Goal: Navigation & Orientation: Find specific page/section

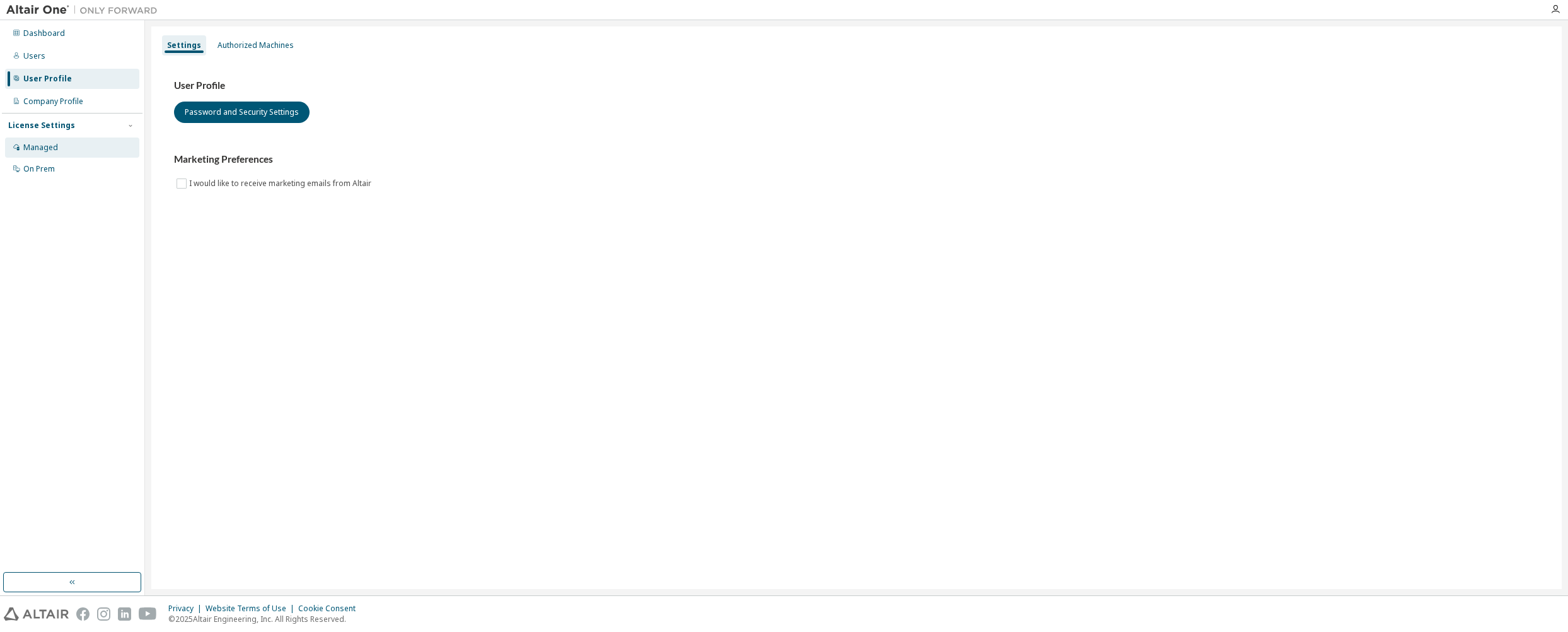
click at [58, 150] on div "Managed" at bounding box center [73, 147] width 135 height 20
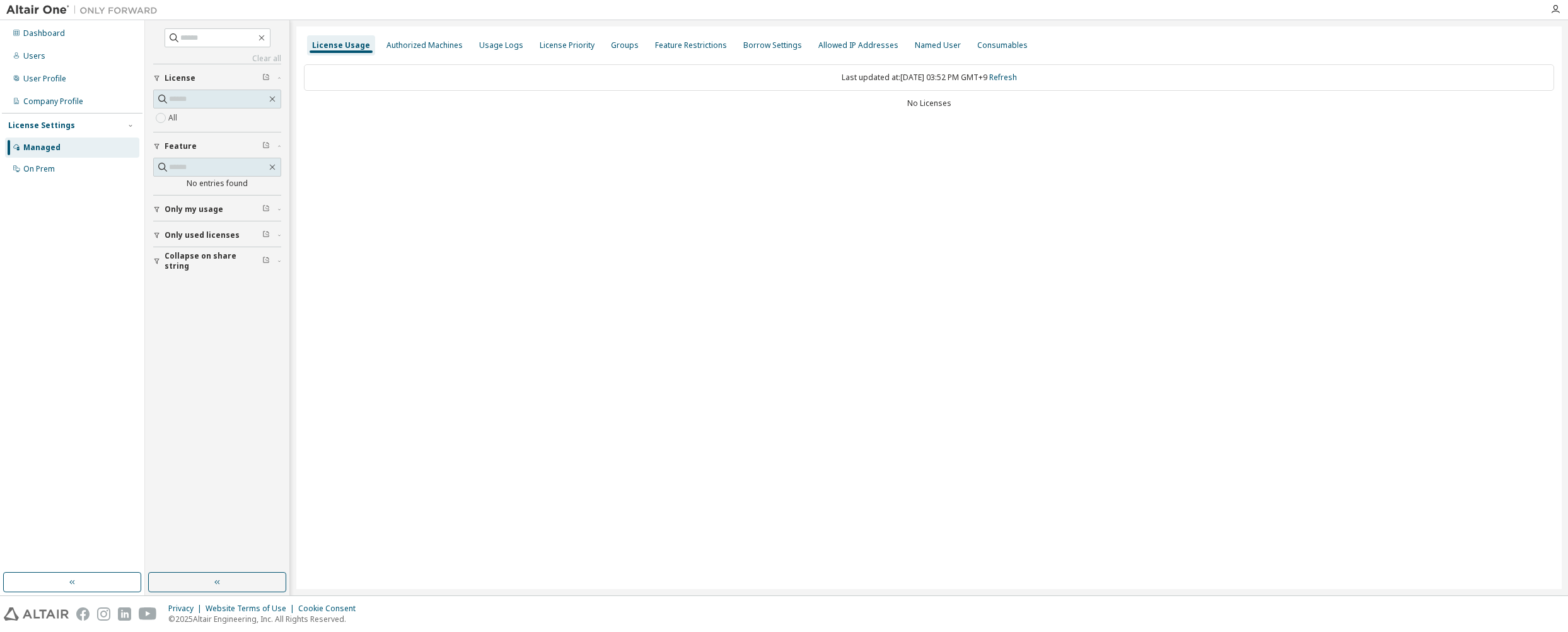
click at [176, 128] on div "All" at bounding box center [217, 111] width 128 height 43
click at [81, 168] on div "On Prem" at bounding box center [73, 168] width 135 height 20
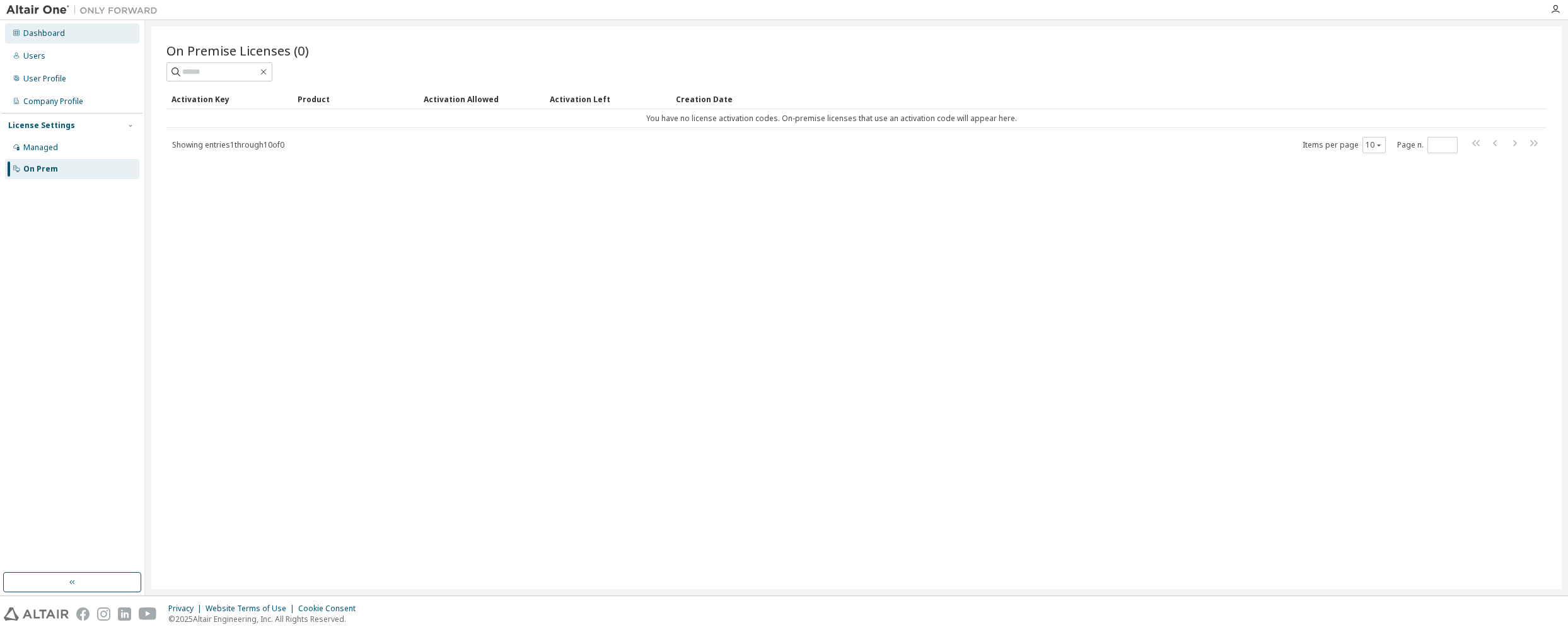
click at [65, 43] on div "Dashboard" at bounding box center [73, 33] width 135 height 20
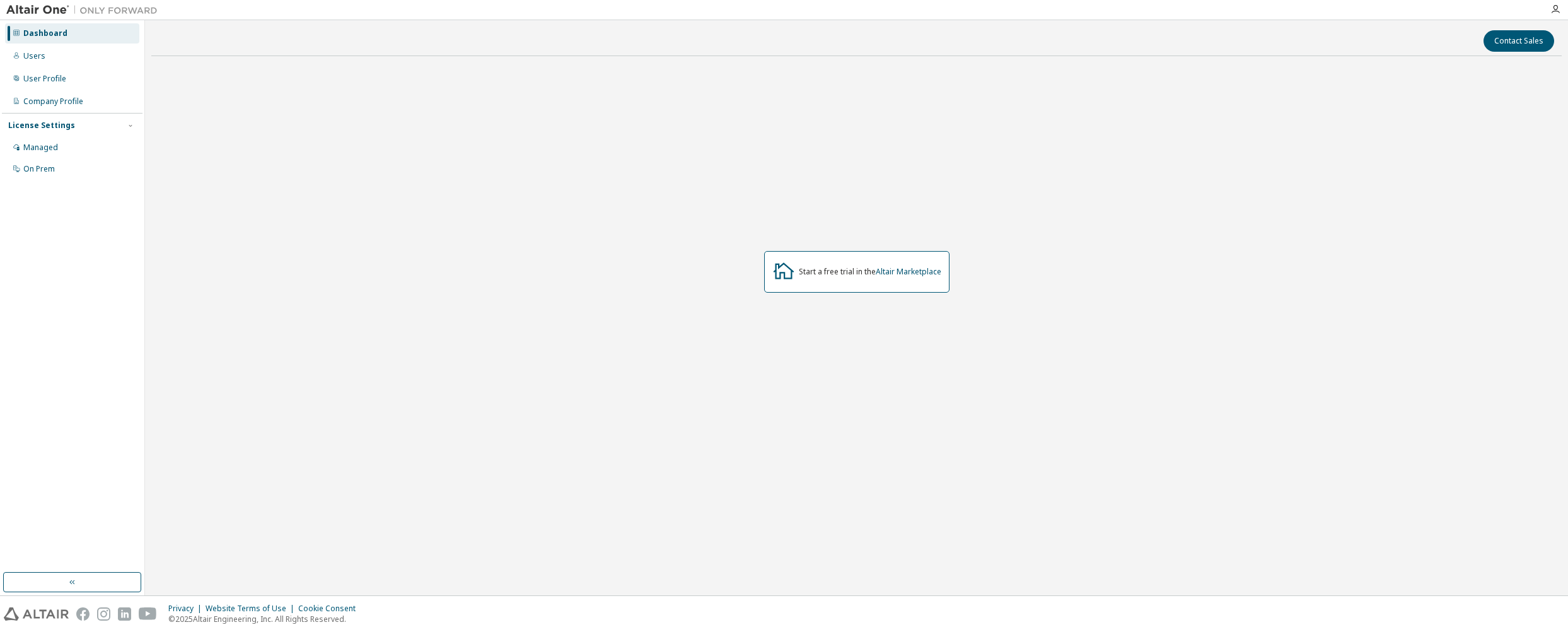
click at [824, 271] on div "Start a free trial in the Altair Marketplace" at bounding box center [870, 271] width 143 height 10
click at [824, 282] on div "Start a free trial in the Altair Marketplace" at bounding box center [856, 271] width 185 height 42
click at [86, 56] on div "Users" at bounding box center [73, 56] width 135 height 20
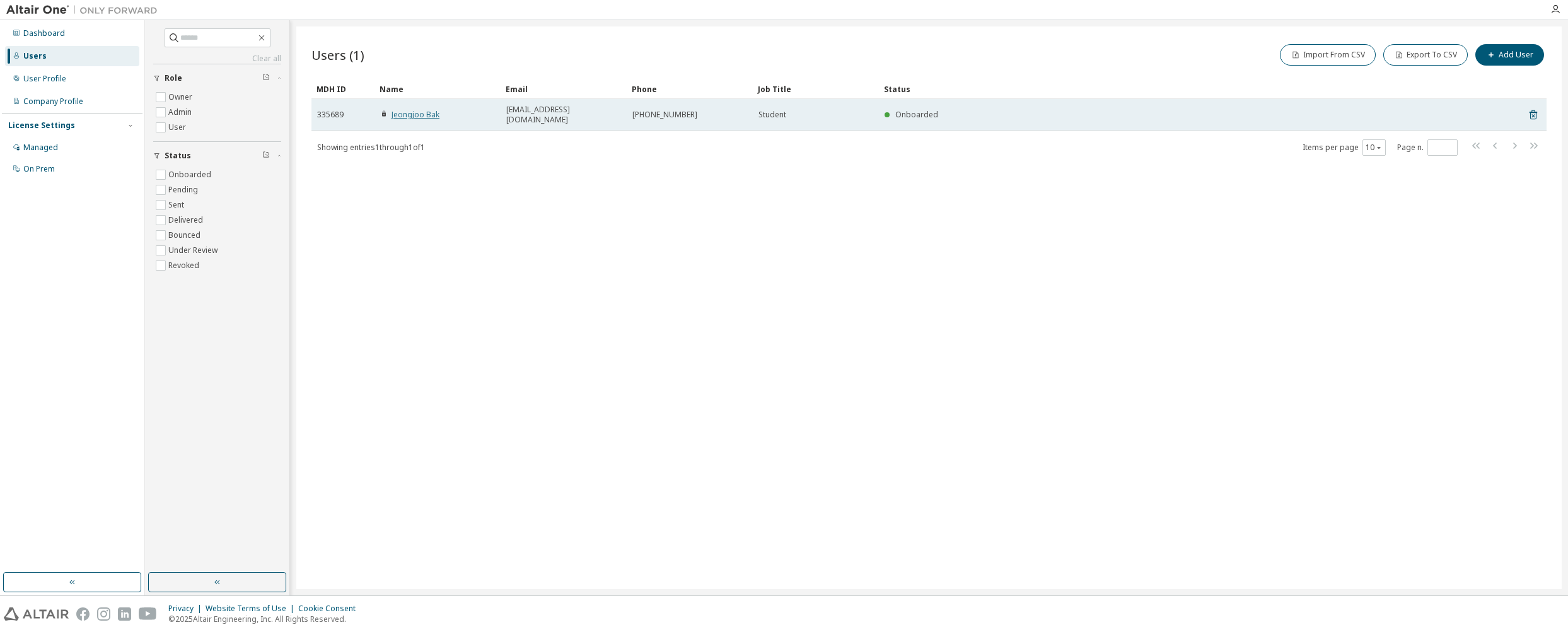
click at [427, 114] on link "Jeongjoo Bak" at bounding box center [416, 114] width 48 height 11
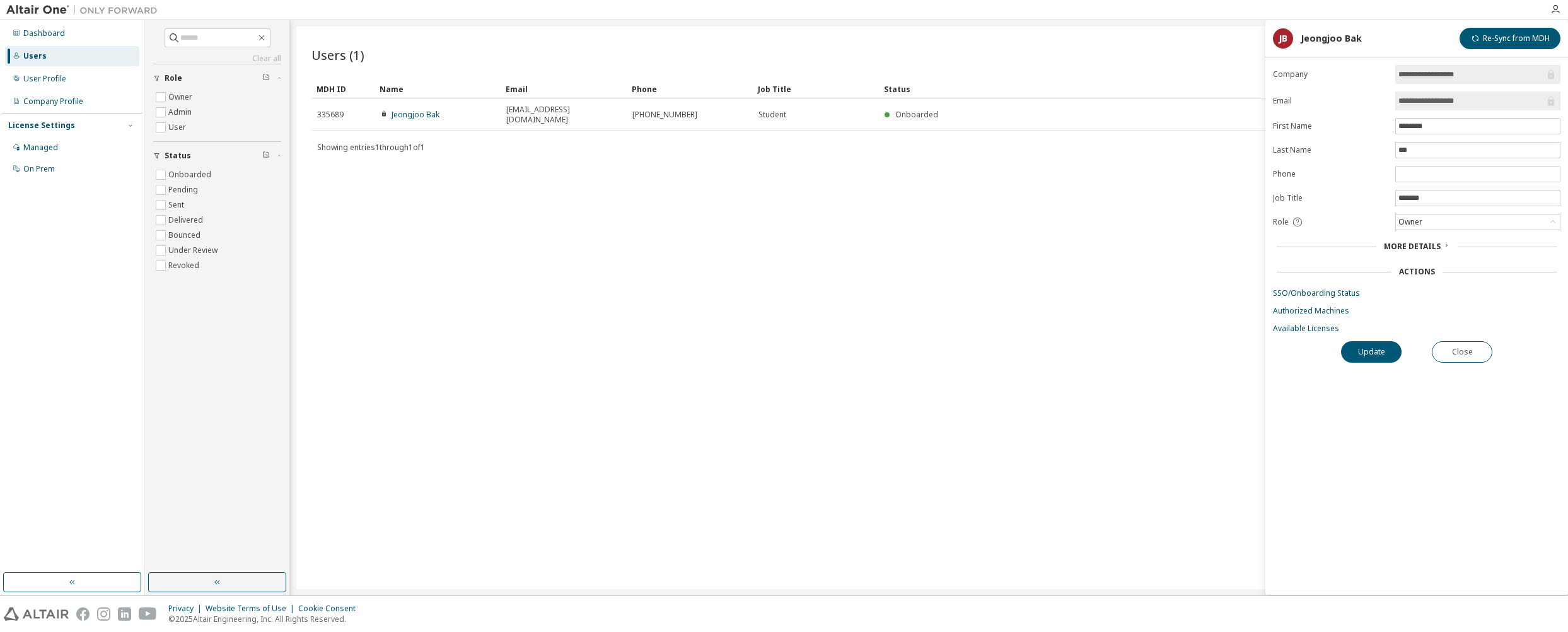
click at [1474, 81] on span "**********" at bounding box center [1478, 74] width 165 height 19
click at [1478, 93] on span "**********" at bounding box center [1478, 100] width 165 height 19
click at [1400, 252] on div "More Details" at bounding box center [1416, 246] width 287 height 18
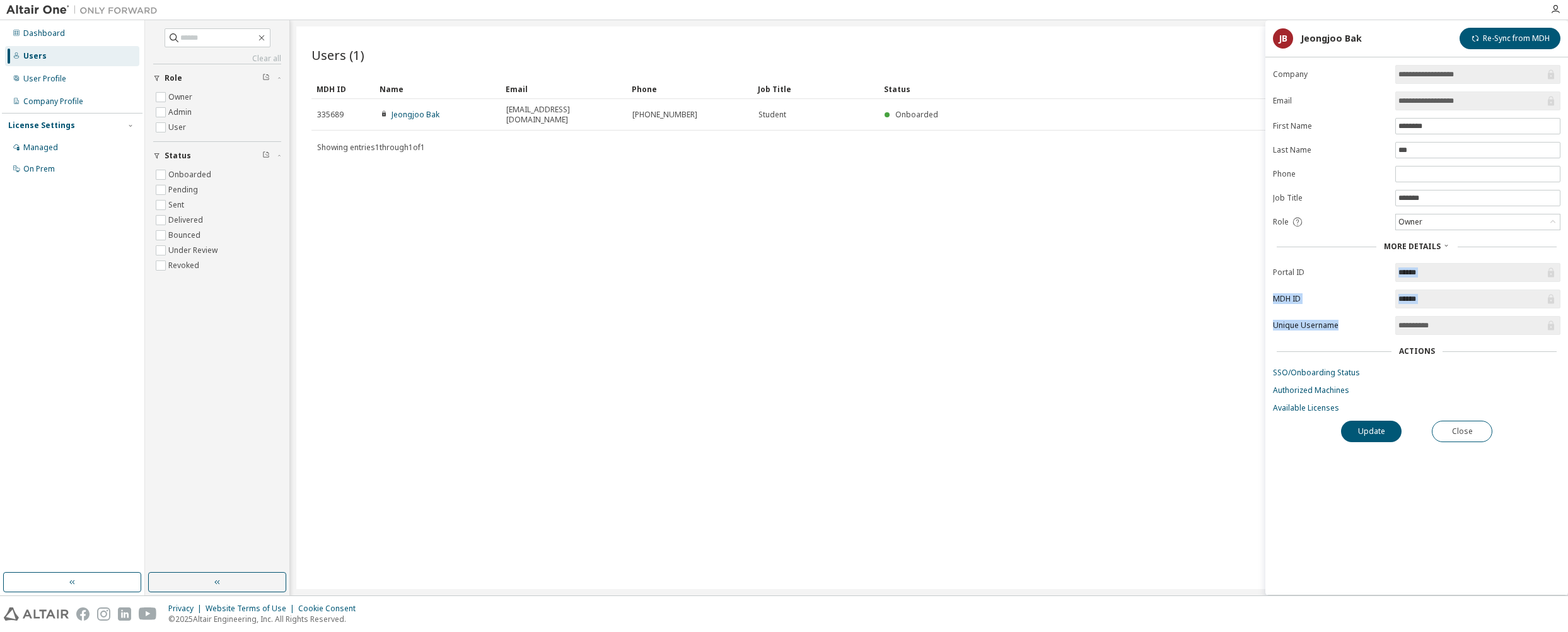
drag, startPoint x: 1361, startPoint y: 269, endPoint x: 1441, endPoint y: 332, distance: 101.8
click at [1439, 331] on form "**********" at bounding box center [1416, 238] width 287 height 348
click at [1453, 350] on div "Actions" at bounding box center [1417, 351] width 280 height 10
click at [1133, 339] on div "Users (1) Import From CSV Export To CSV Add User Clear Load Save Save As Field …" at bounding box center [929, 308] width 1266 height 563
click at [1441, 425] on button "Close" at bounding box center [1463, 431] width 60 height 21
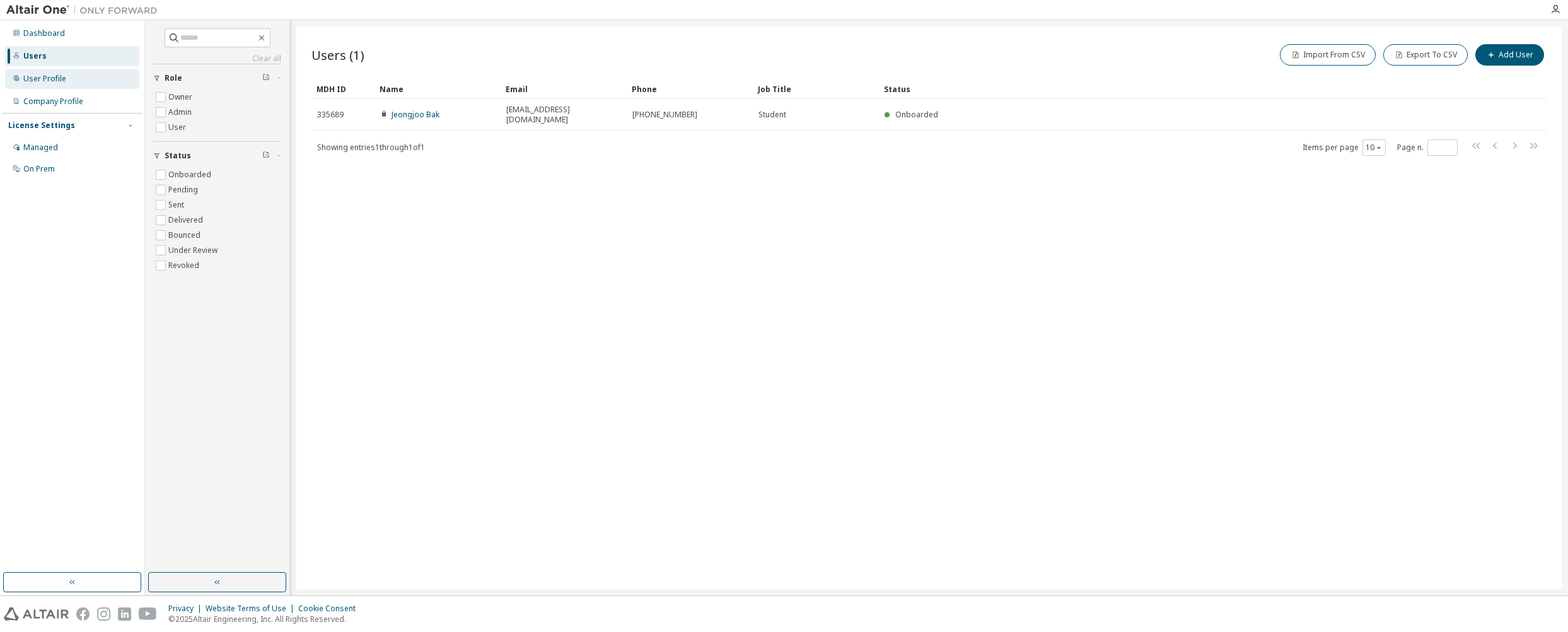
click at [96, 84] on div "User Profile" at bounding box center [73, 79] width 135 height 20
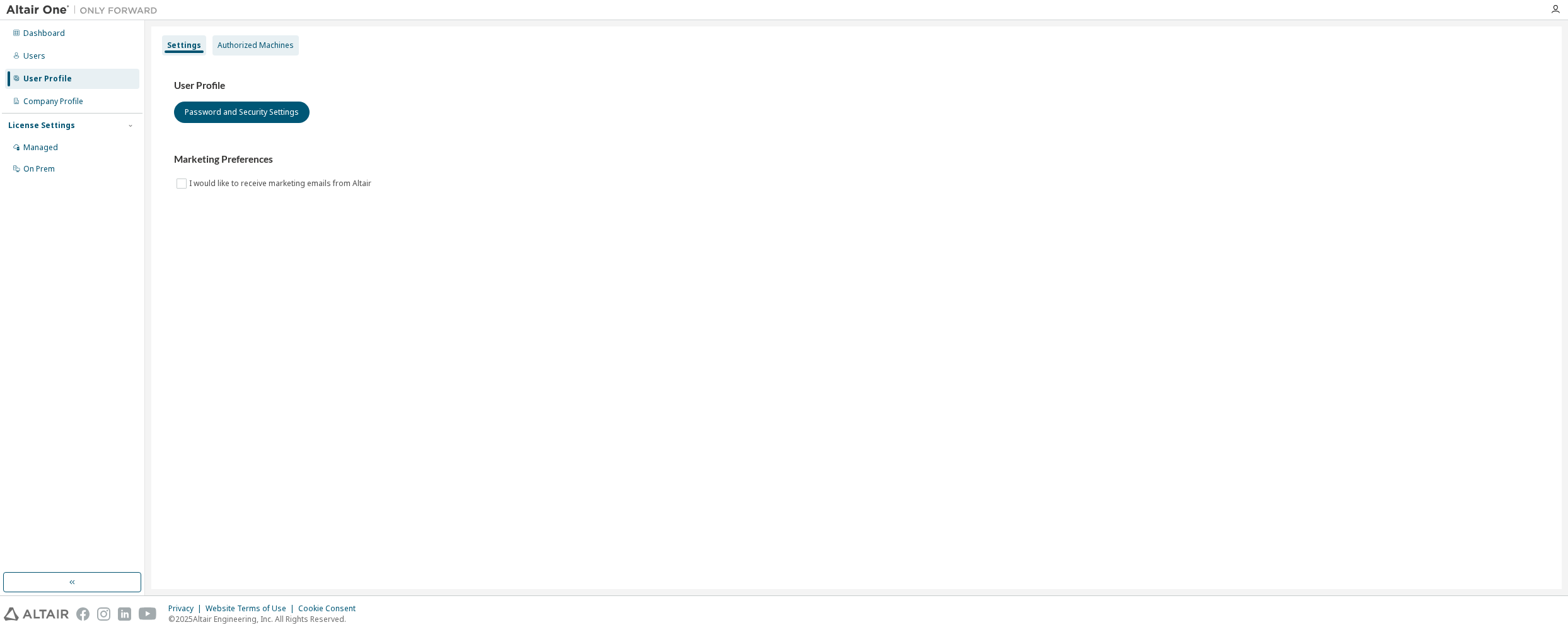
click at [267, 37] on div "Authorized Machines" at bounding box center [255, 45] width 86 height 20
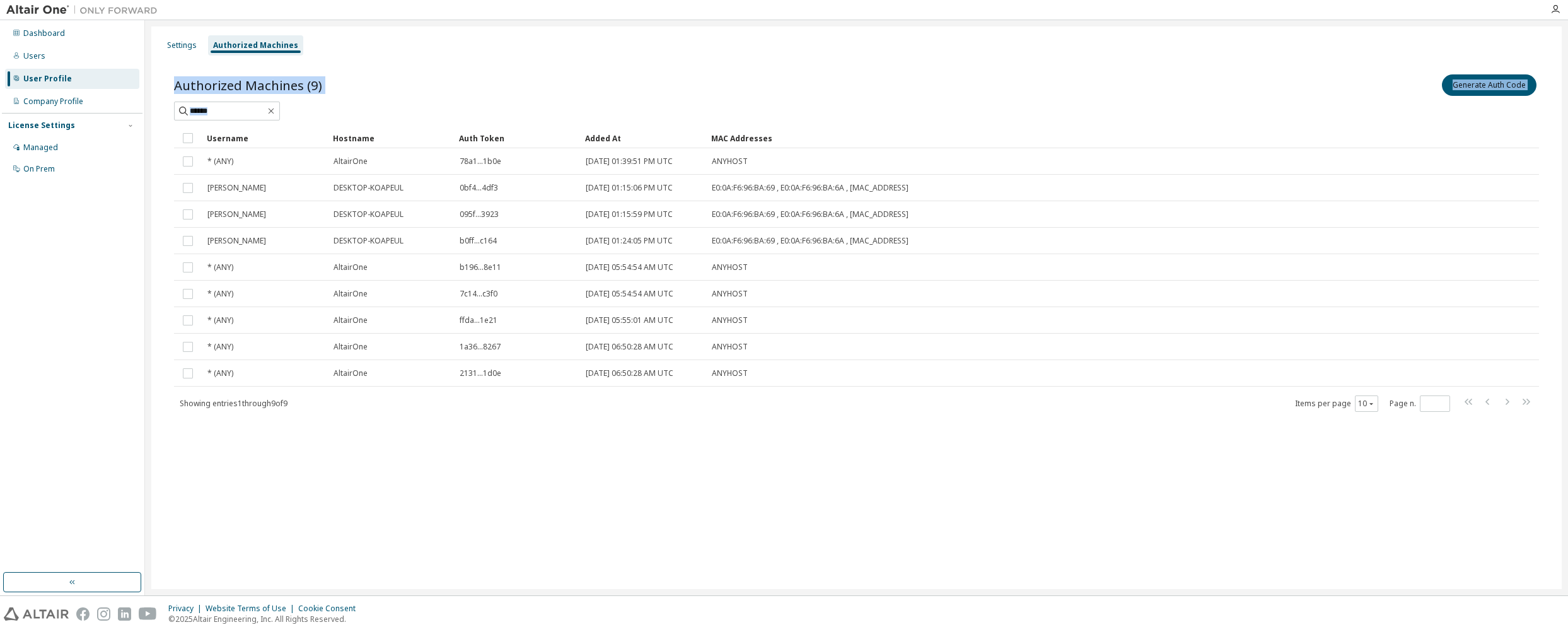
drag, startPoint x: 385, startPoint y: 113, endPoint x: 964, endPoint y: 417, distance: 654.0
click at [964, 417] on div "Authorized Machines (9) Generate Auth Code Clear Load Save Save As Field Operat…" at bounding box center [856, 251] width 1395 height 388
click at [969, 423] on div "Authorized Machines (9) Generate Auth Code Clear Load Save Save As Field Operat…" at bounding box center [856, 251] width 1395 height 388
drag, startPoint x: 956, startPoint y: 437, endPoint x: 702, endPoint y: 82, distance: 436.5
click at [702, 82] on div "Authorized Machines (9) Generate Auth Code Clear Load Save Save As Field Operat…" at bounding box center [856, 251] width 1395 height 388
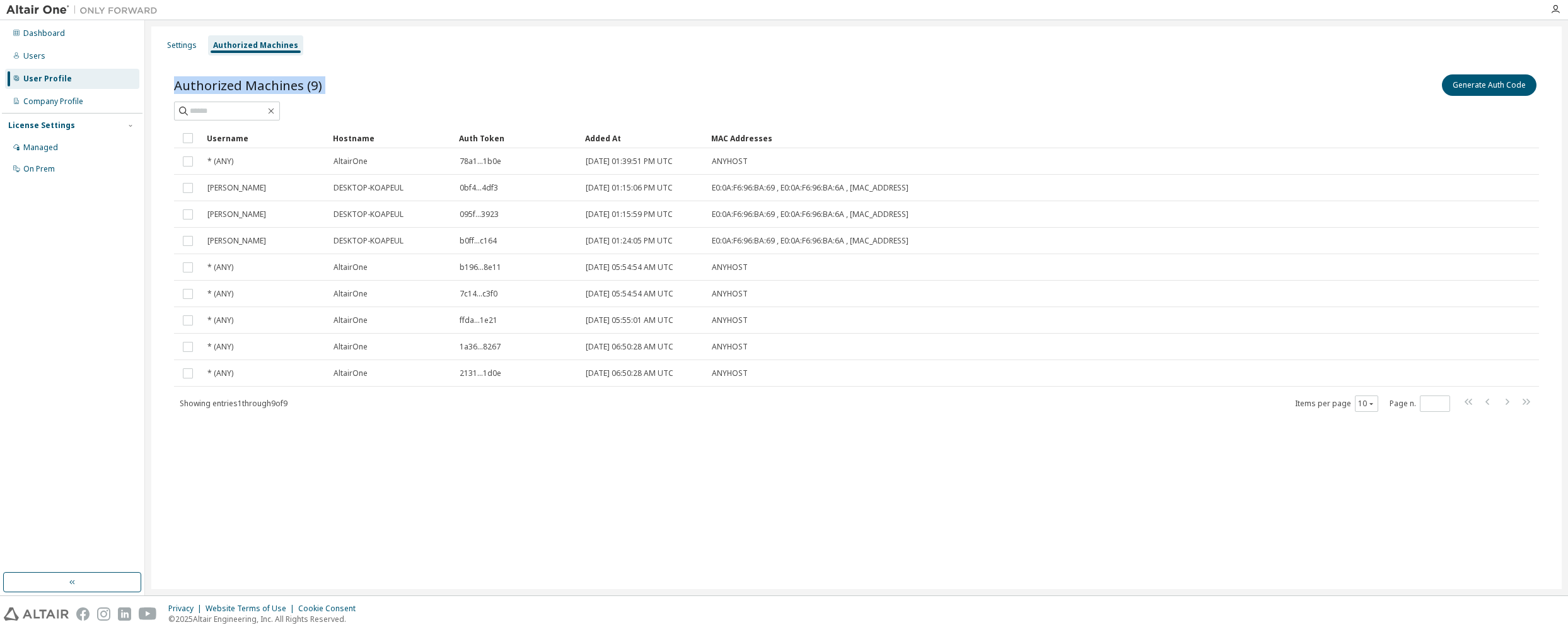
click at [702, 82] on div "Authorized Machines (9) Generate Auth Code" at bounding box center [856, 85] width 1365 height 27
click at [176, 38] on div "Settings" at bounding box center [182, 45] width 40 height 20
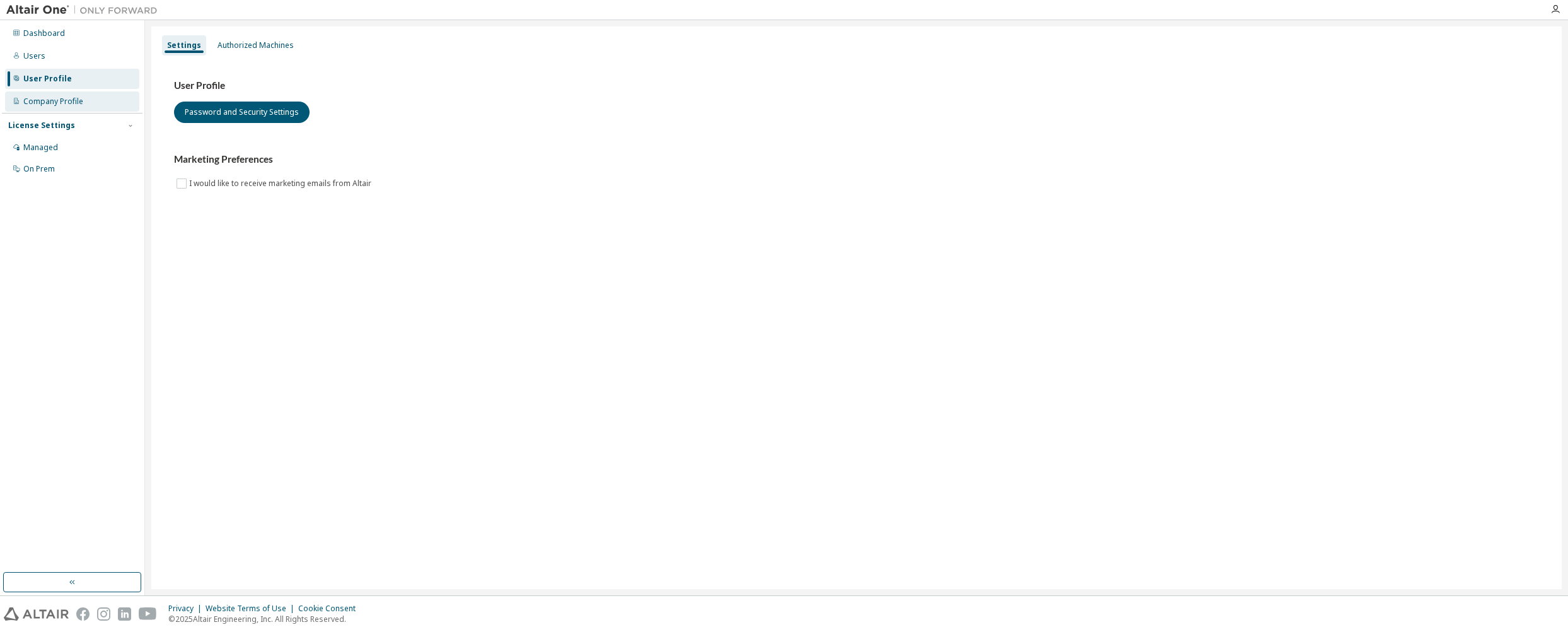
click at [77, 110] on div "Company Profile" at bounding box center [73, 101] width 135 height 20
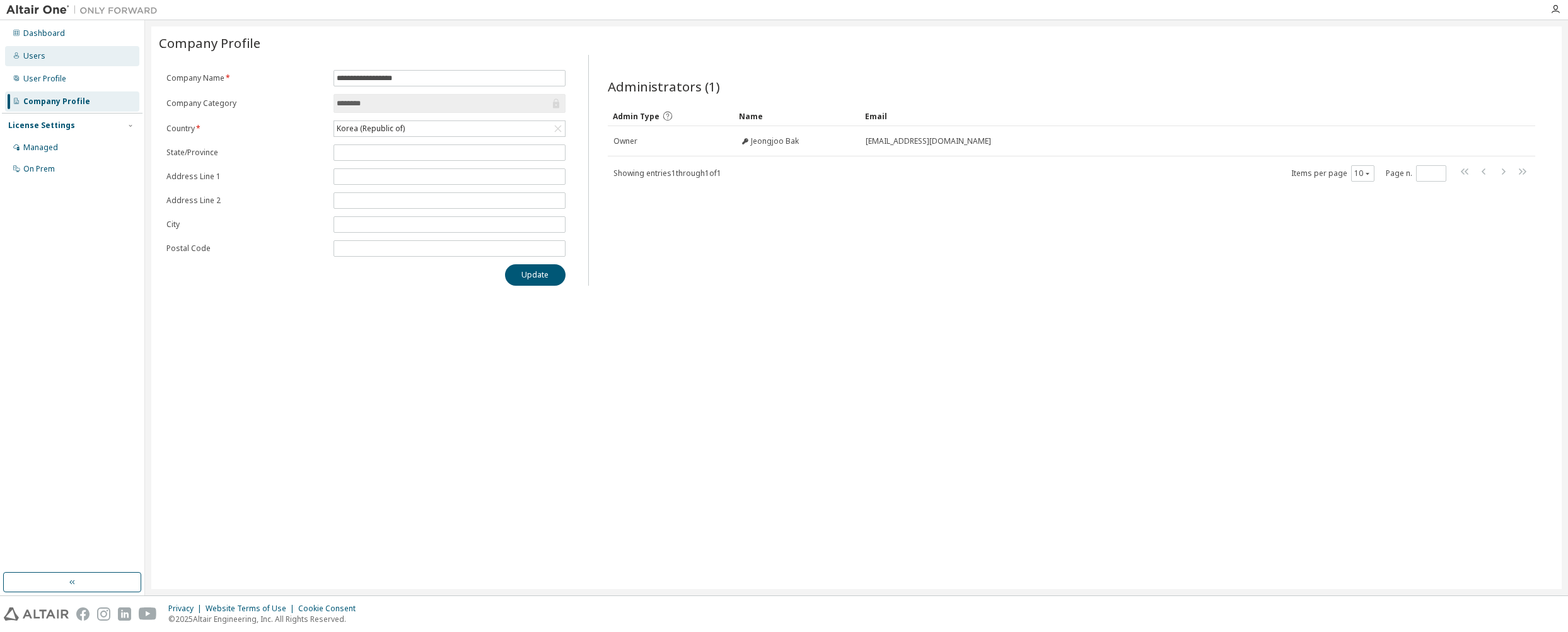
click at [57, 46] on div "Users" at bounding box center [73, 56] width 135 height 20
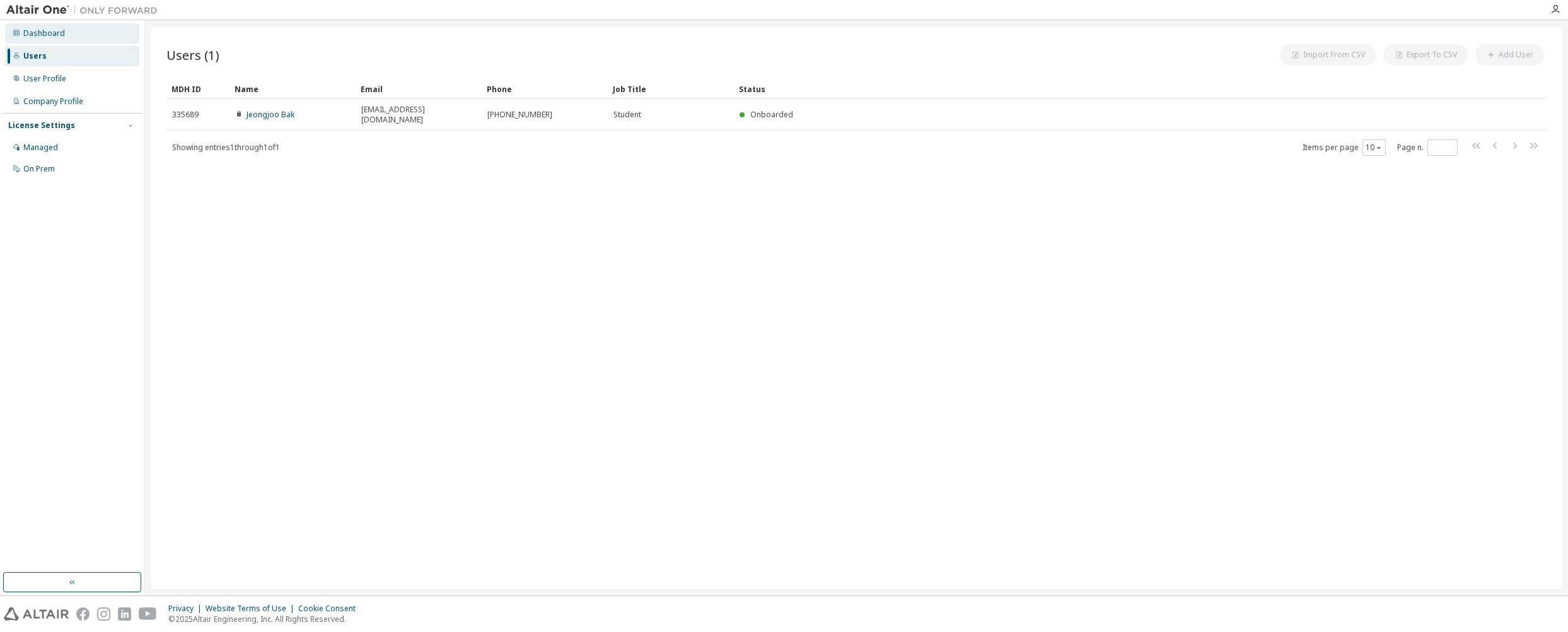
click at [80, 29] on div "Dashboard" at bounding box center [73, 33] width 135 height 20
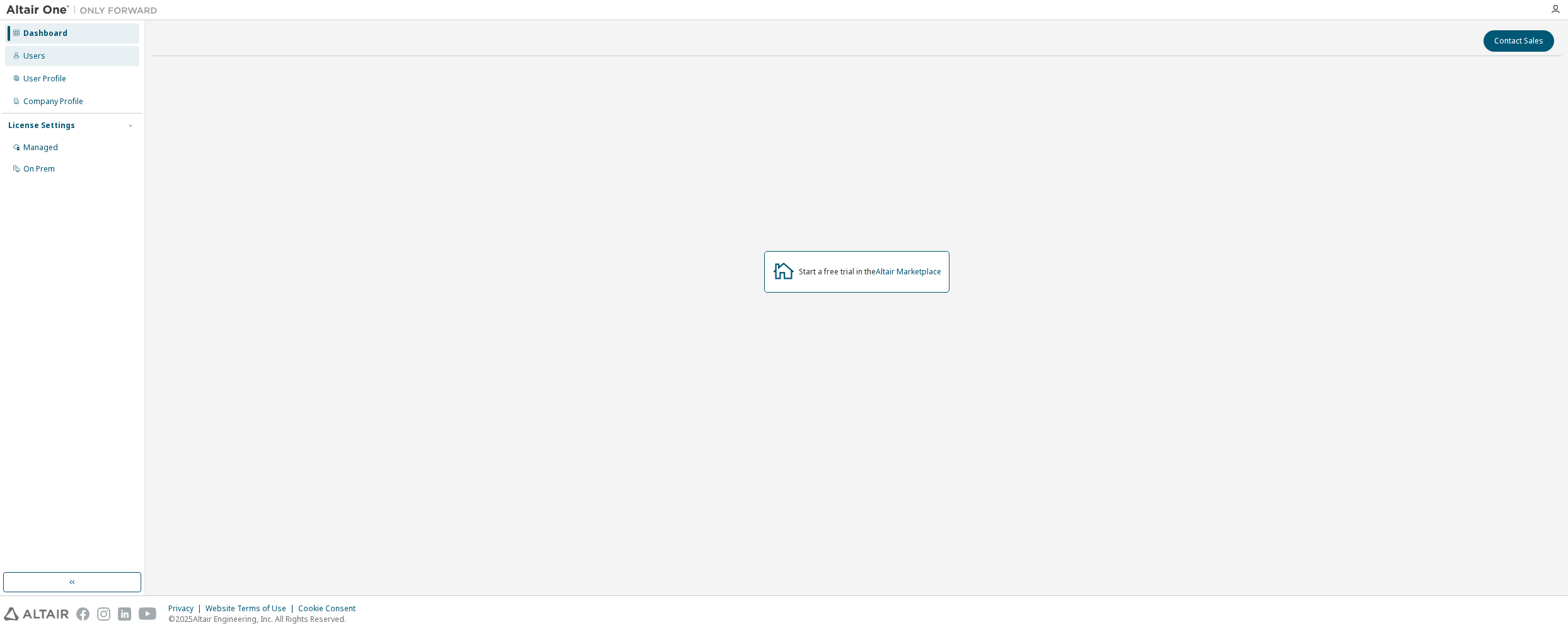
click at [93, 49] on div "Users" at bounding box center [73, 56] width 135 height 20
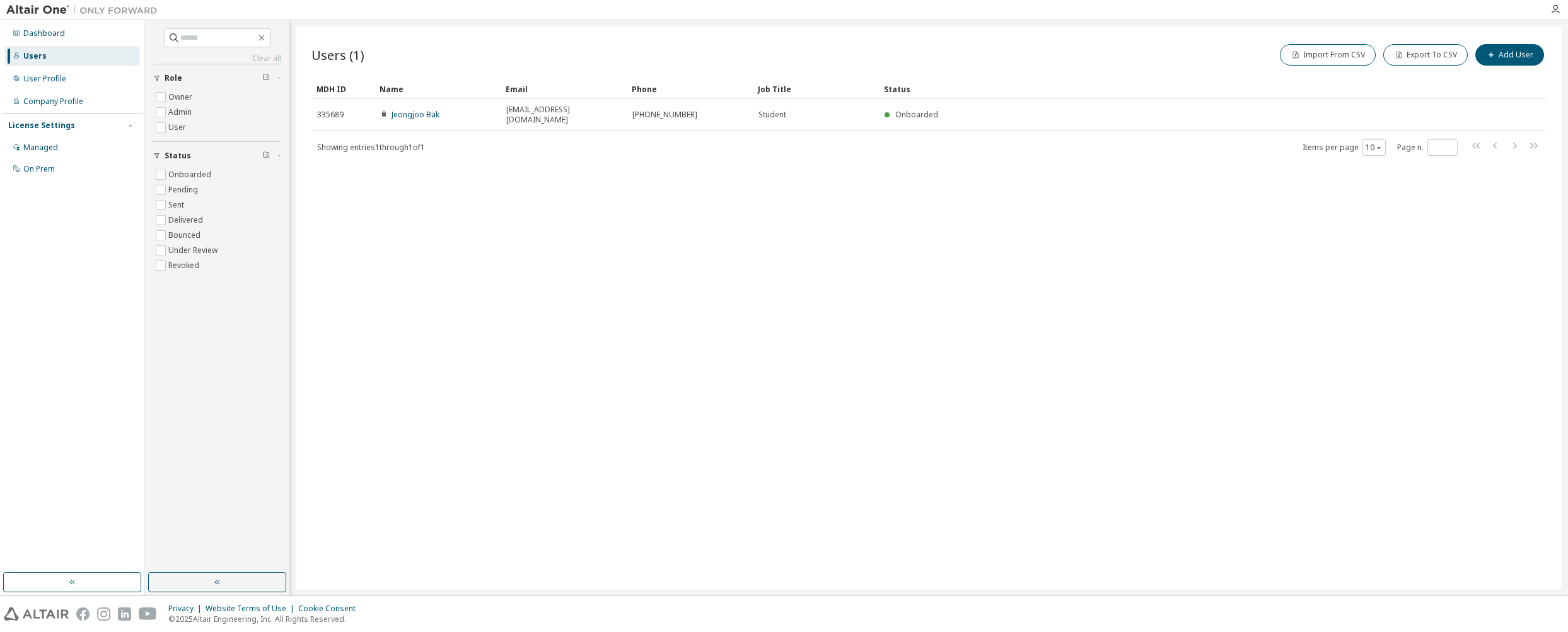
click at [1556, 19] on div at bounding box center [1556, 9] width 25 height 19
click at [1556, 10] on icon "button" at bounding box center [1555, 9] width 10 height 10
click at [1509, 97] on span "Logout" at bounding box center [1517, 102] width 26 height 12
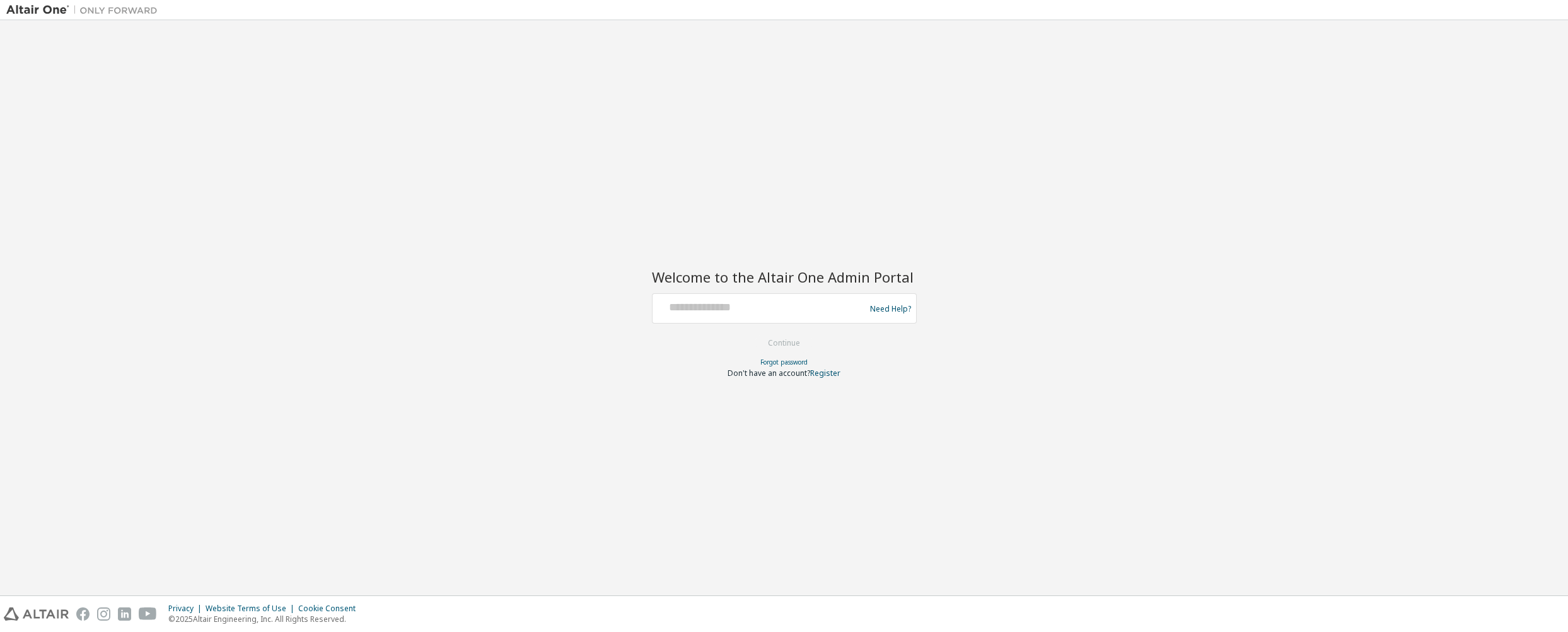
click at [776, 323] on div "Need Help?" at bounding box center [784, 308] width 265 height 30
click at [781, 316] on div at bounding box center [761, 308] width 207 height 24
click at [806, 309] on input "text" at bounding box center [761, 305] width 207 height 19
type input "**********"
click at [755, 333] on button "Continue" at bounding box center [784, 342] width 59 height 19
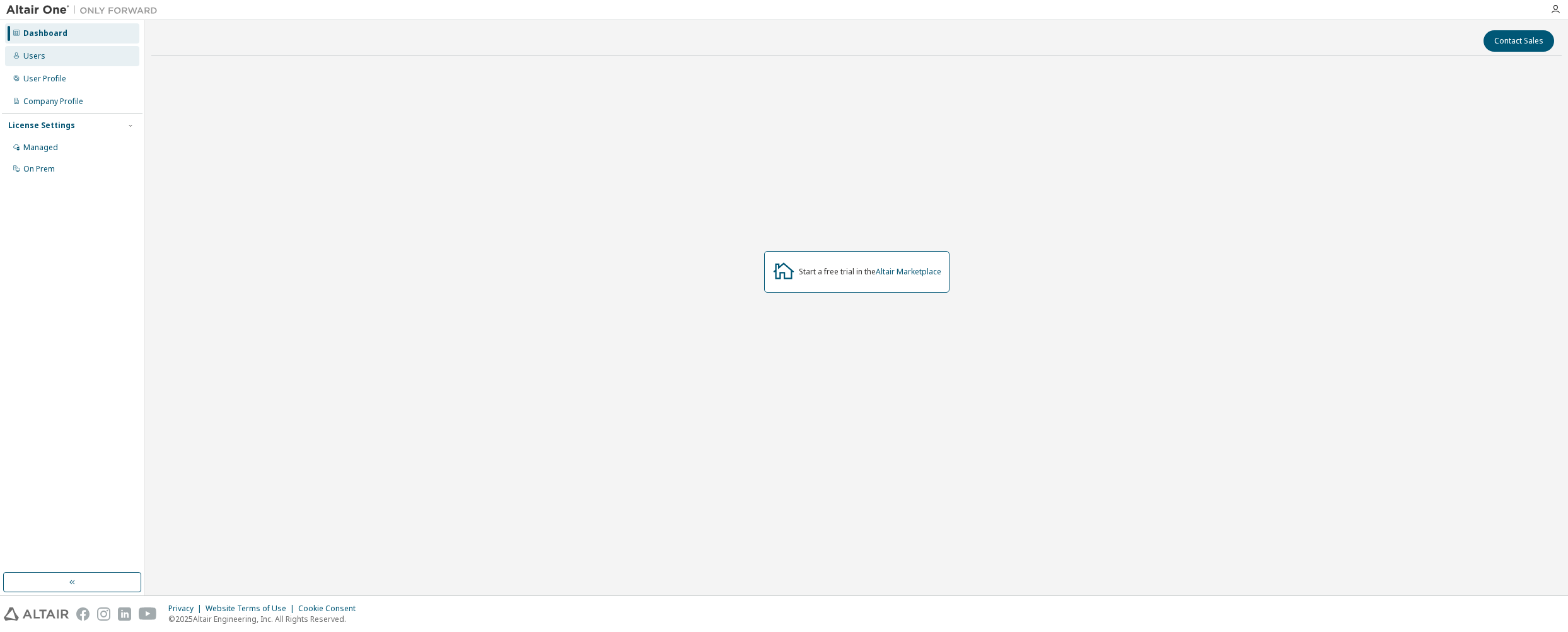
click at [53, 56] on div "Users" at bounding box center [73, 56] width 135 height 20
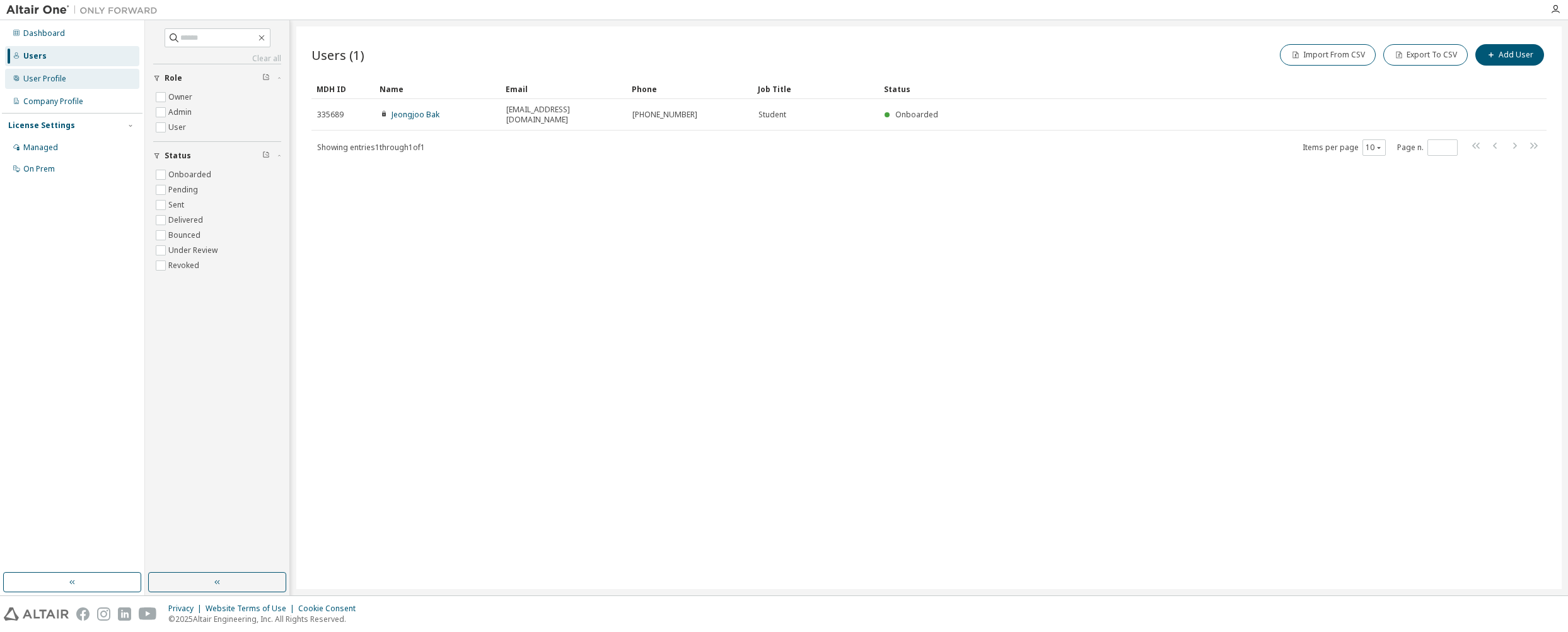
click at [71, 82] on div "User Profile" at bounding box center [73, 79] width 135 height 20
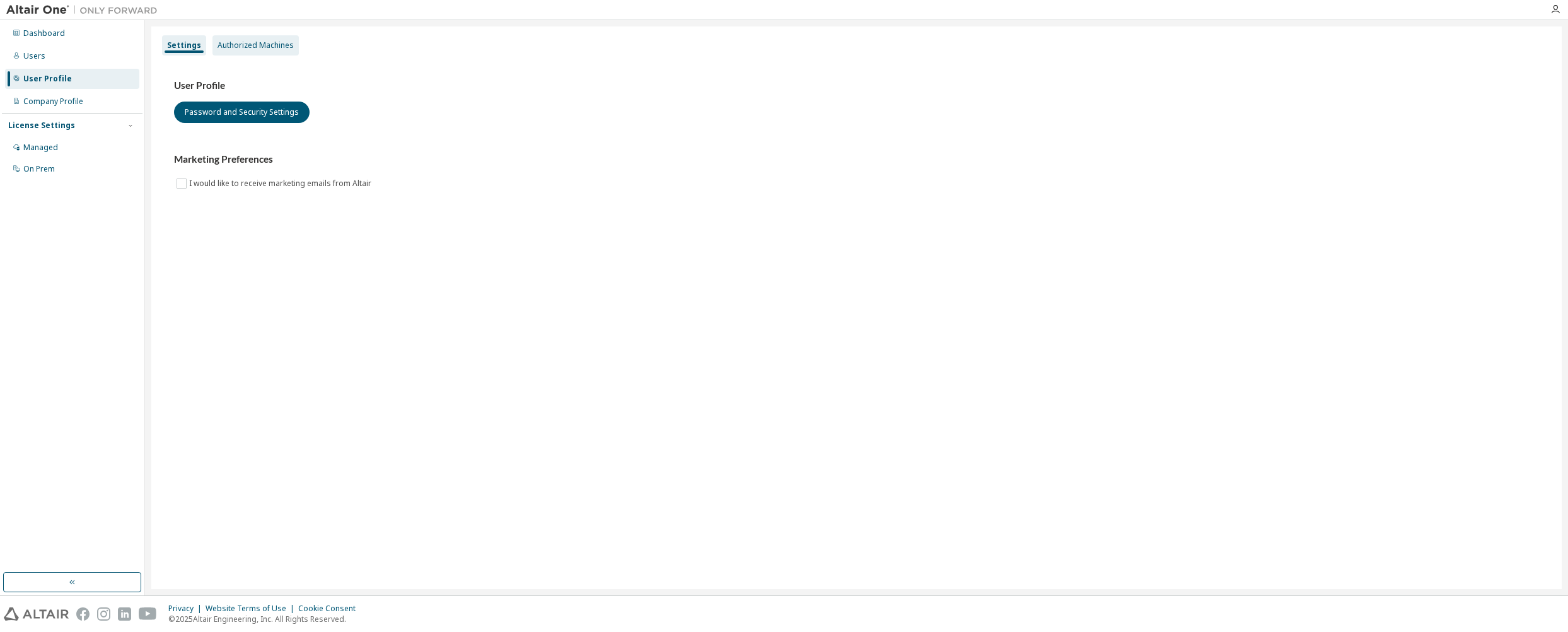
click at [265, 43] on div "Authorized Machines" at bounding box center [255, 45] width 76 height 10
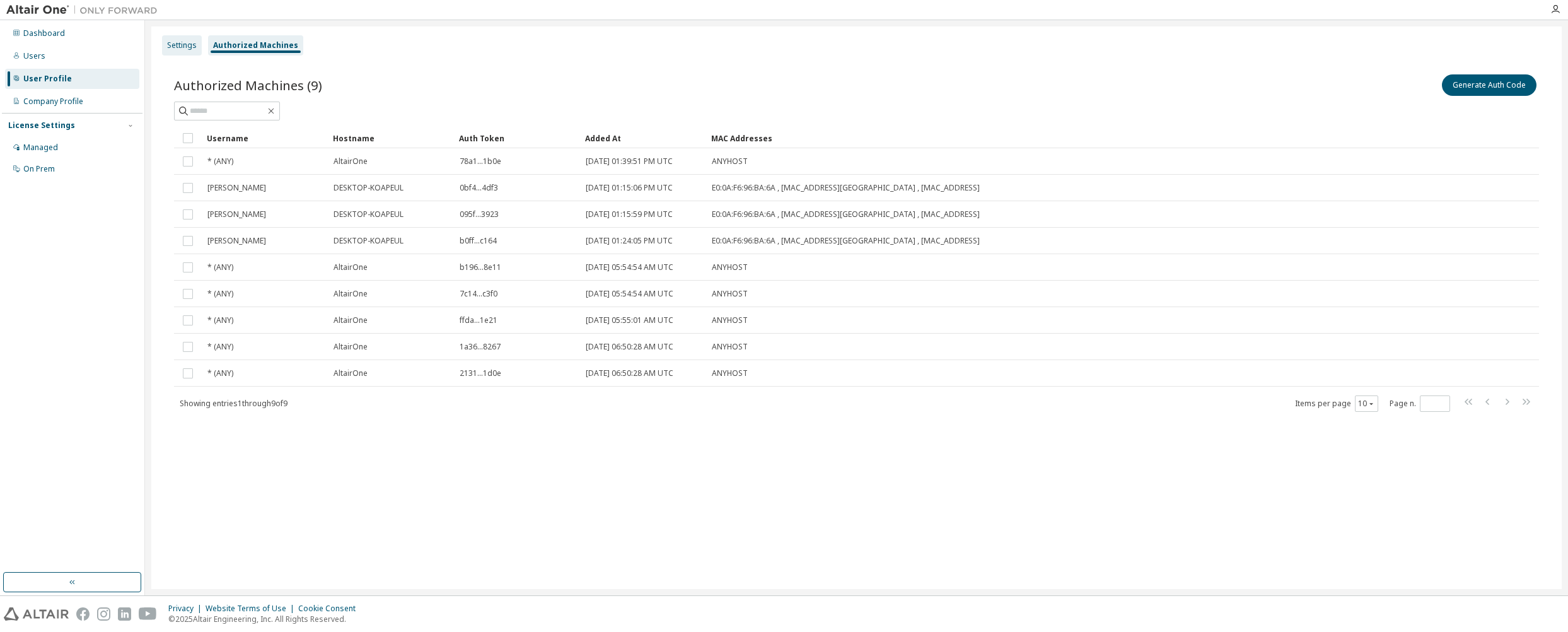
click at [197, 50] on div "Settings" at bounding box center [182, 45] width 40 height 20
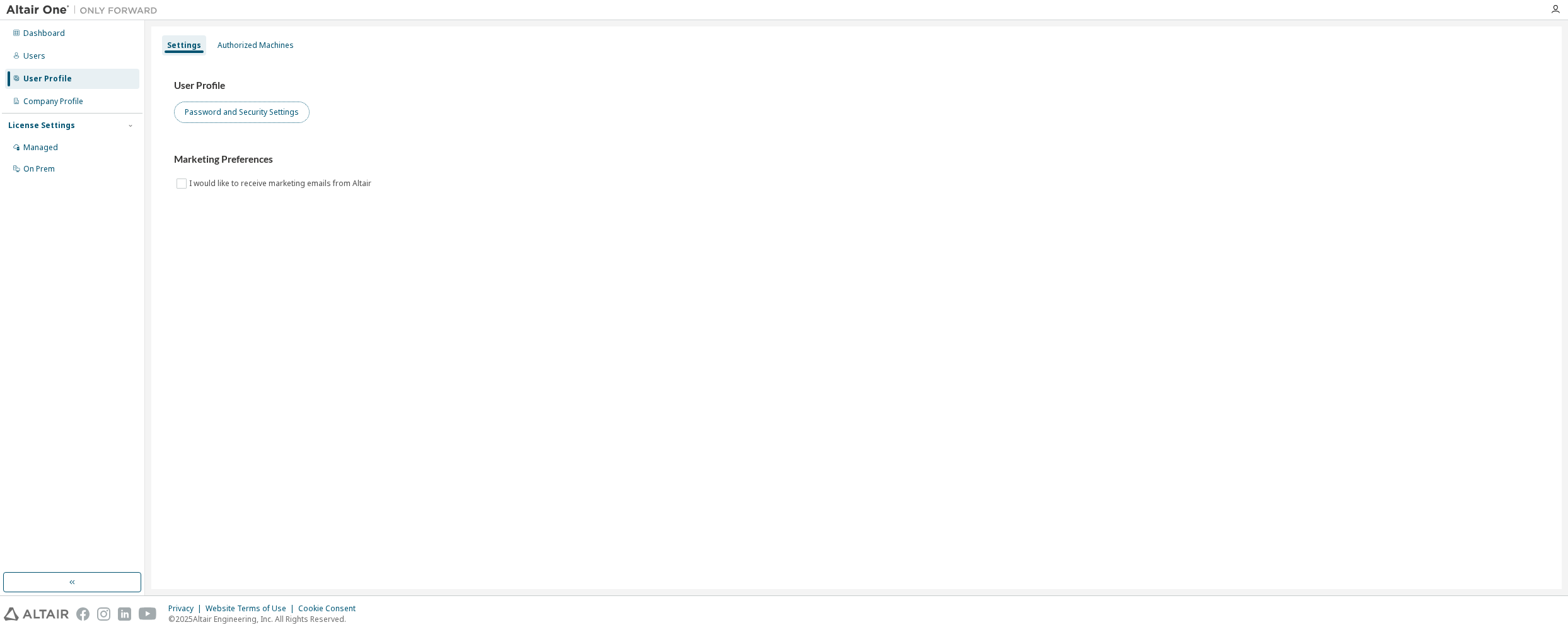
click at [229, 108] on button "Password and Security Settings" at bounding box center [241, 113] width 136 height 21
click at [43, 93] on div "Company Profile" at bounding box center [73, 101] width 135 height 20
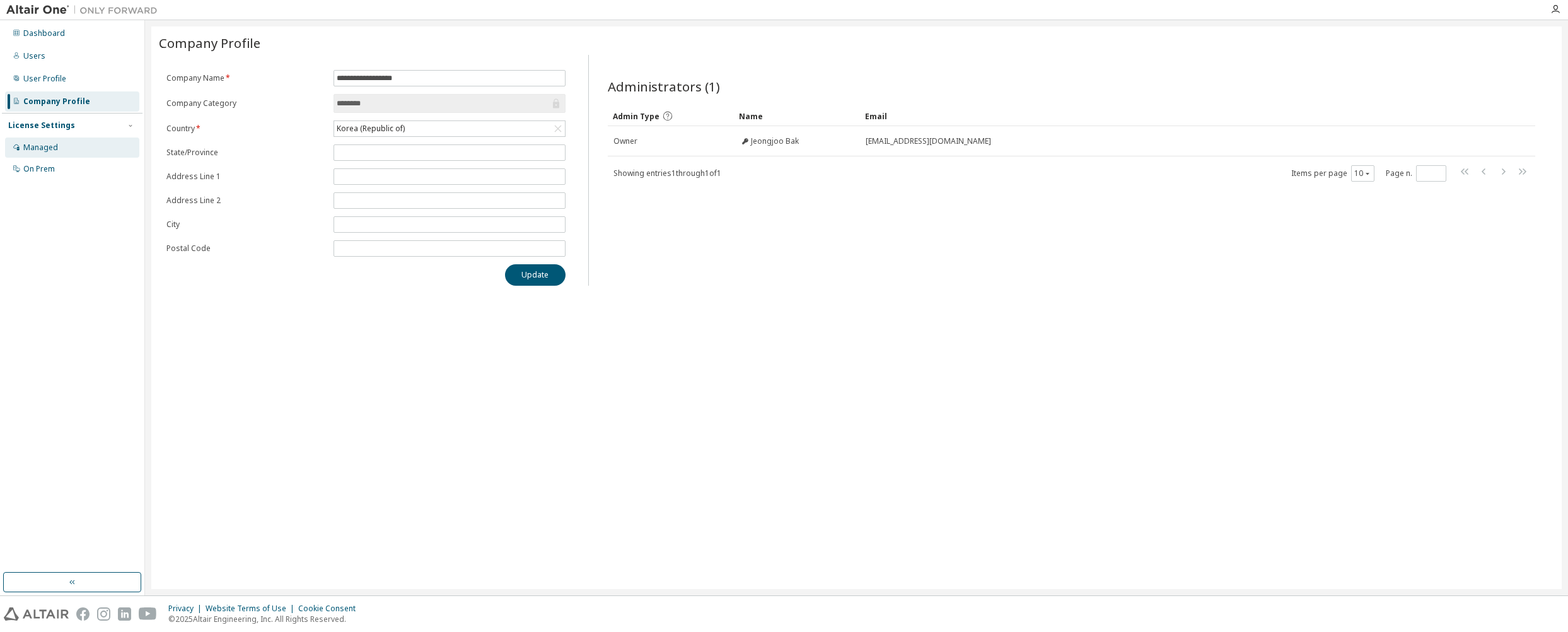
click at [35, 149] on div "Managed" at bounding box center [40, 147] width 35 height 10
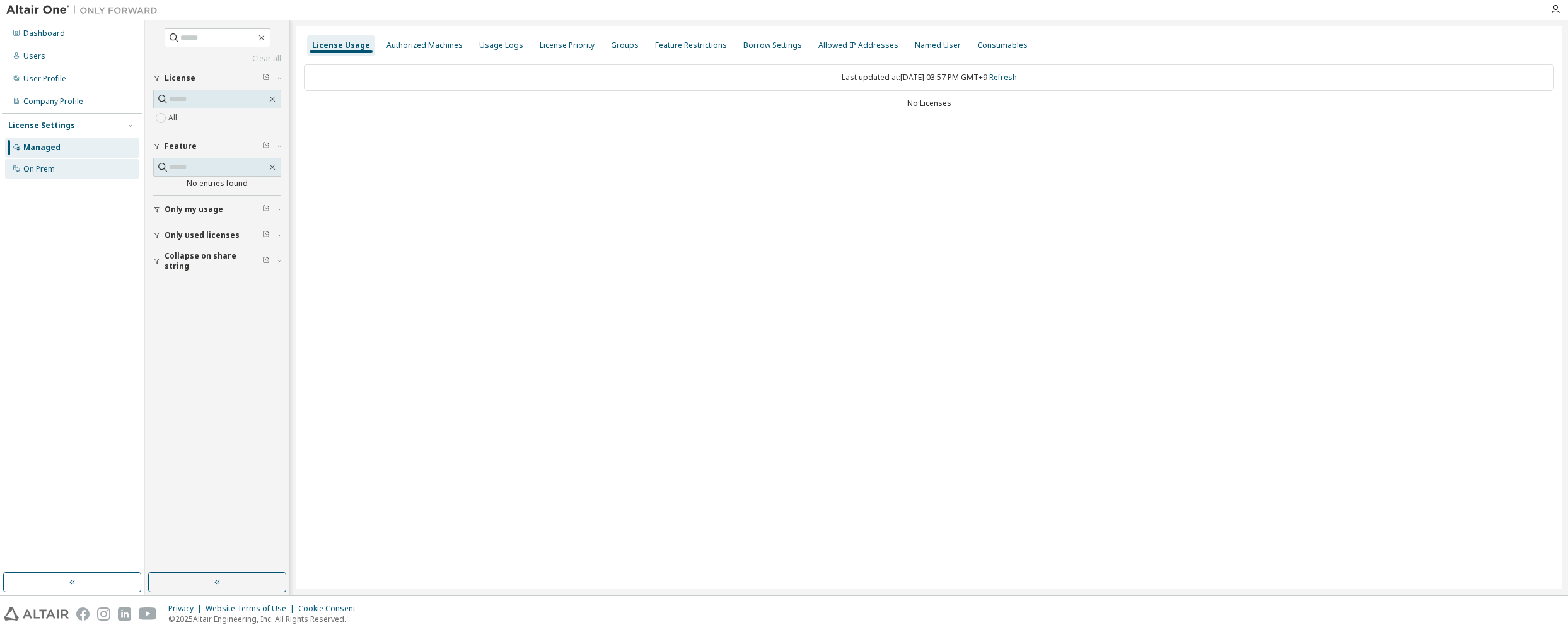
click at [34, 172] on div "On Prem" at bounding box center [39, 168] width 32 height 10
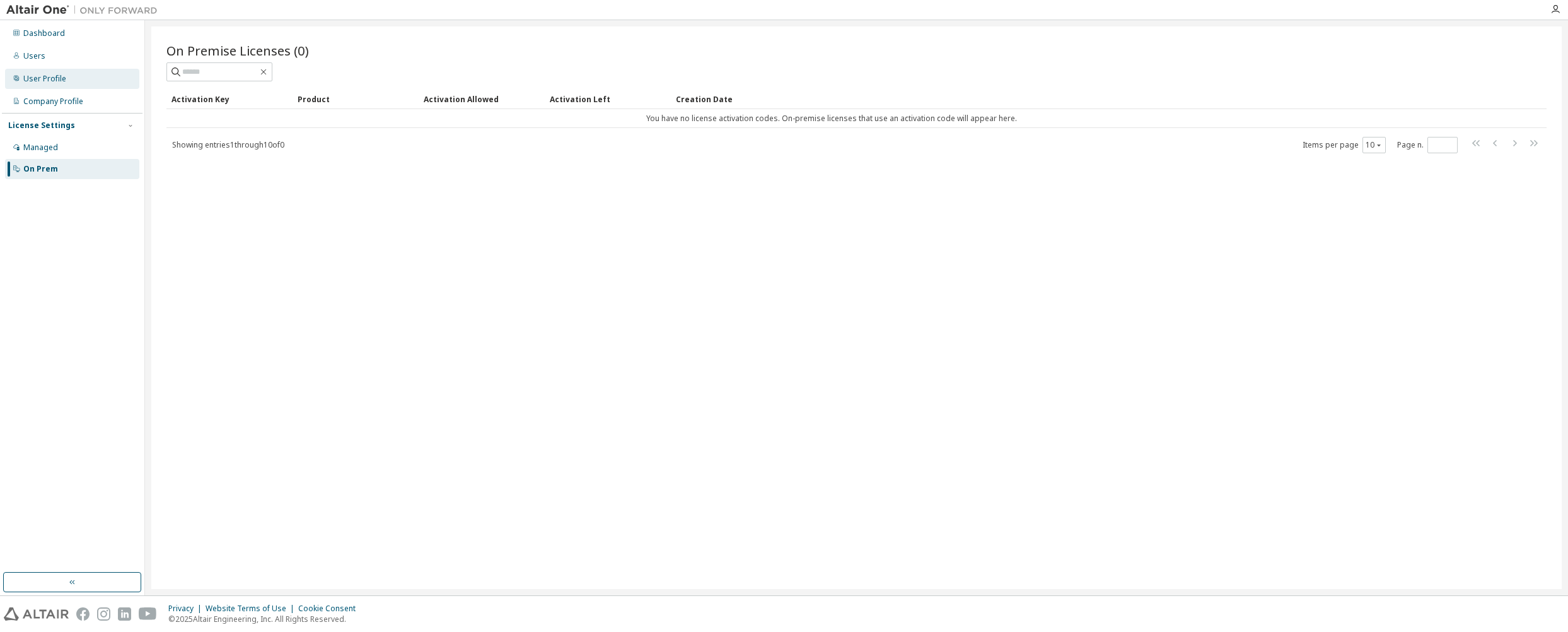
click at [65, 79] on div "User Profile" at bounding box center [44, 78] width 43 height 10
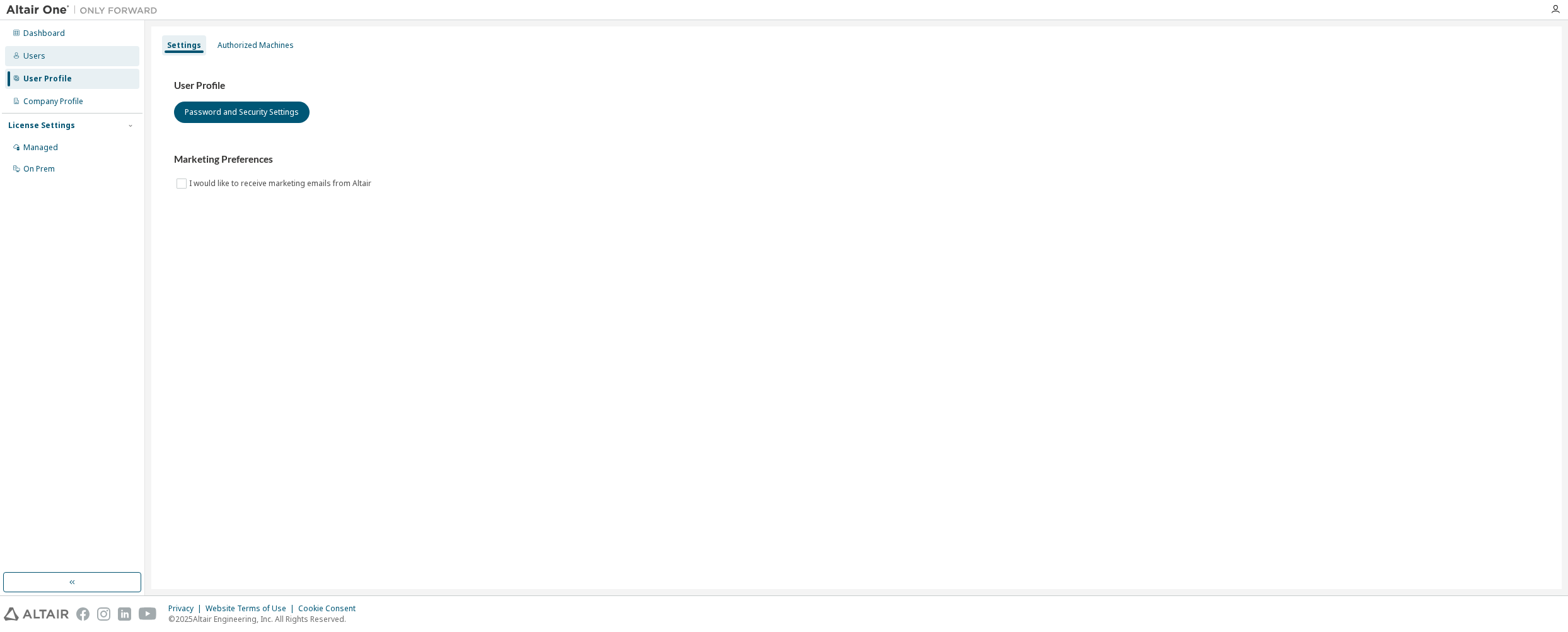
click at [73, 59] on div "Users" at bounding box center [73, 56] width 135 height 20
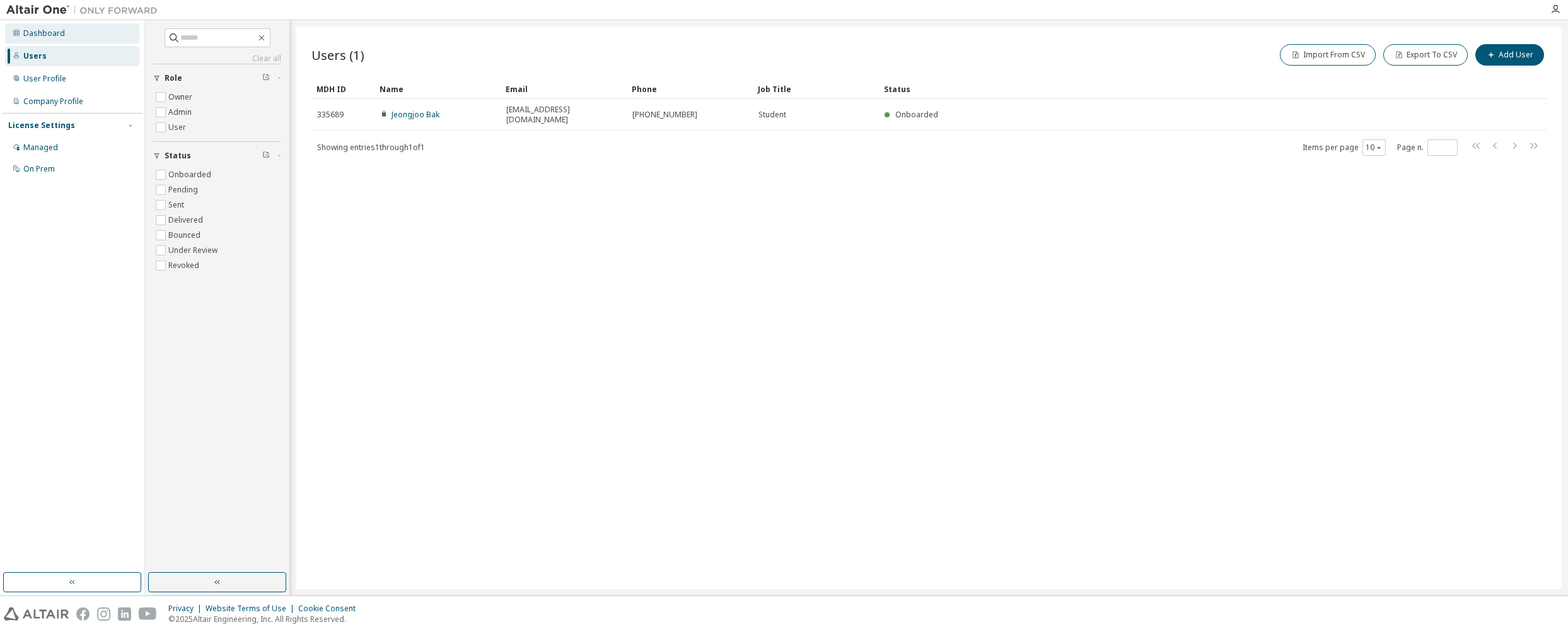
click at [78, 42] on div "Dashboard" at bounding box center [73, 33] width 135 height 20
